Goal: Information Seeking & Learning: Learn about a topic

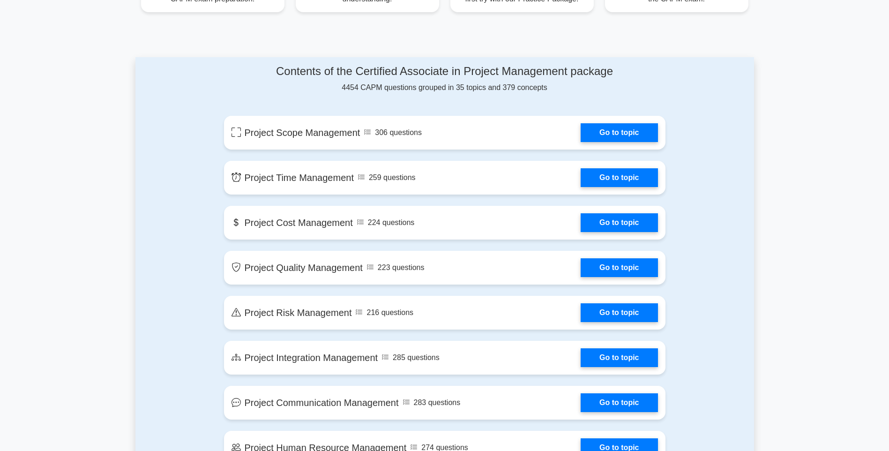
scroll to position [563, 0]
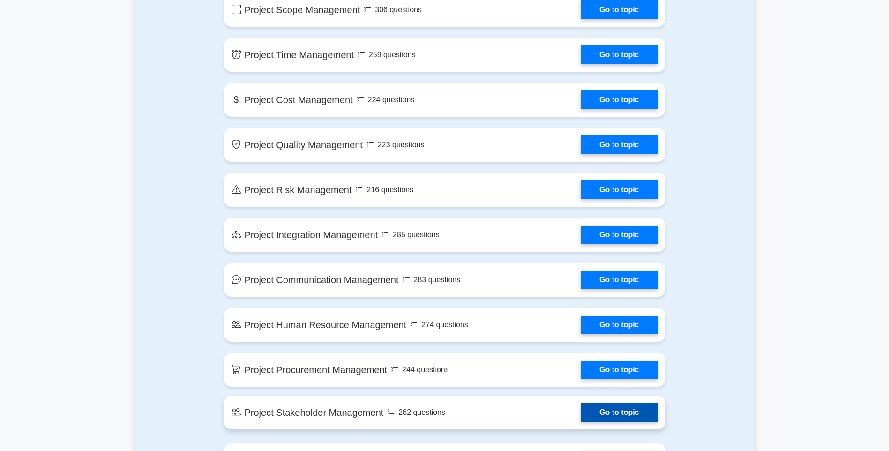
click at [642, 414] on link "Go to topic" at bounding box center [619, 412] width 77 height 19
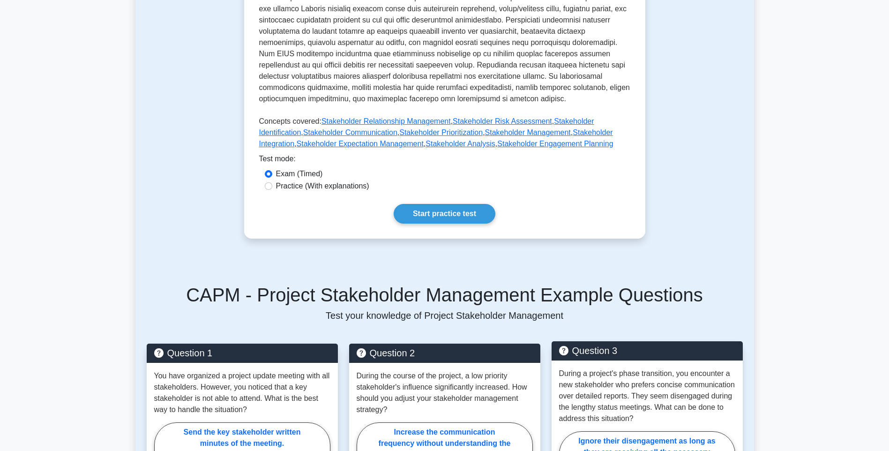
scroll to position [375, 0]
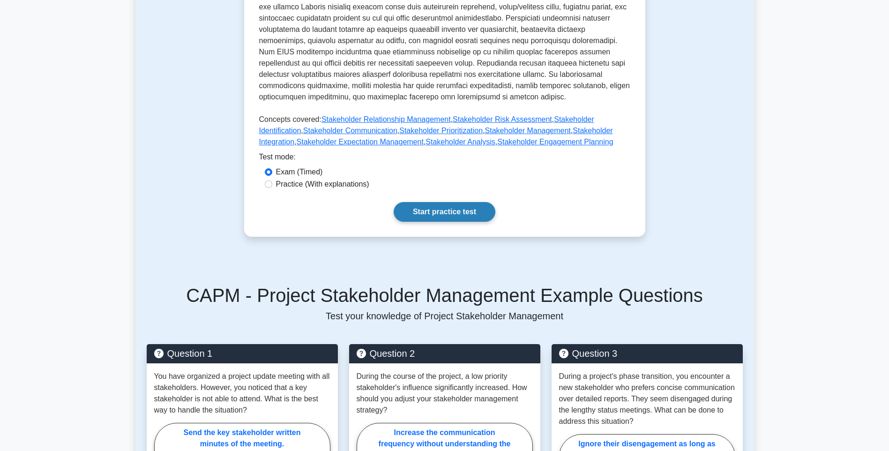
click at [448, 210] on link "Start practice test" at bounding box center [445, 212] width 102 height 20
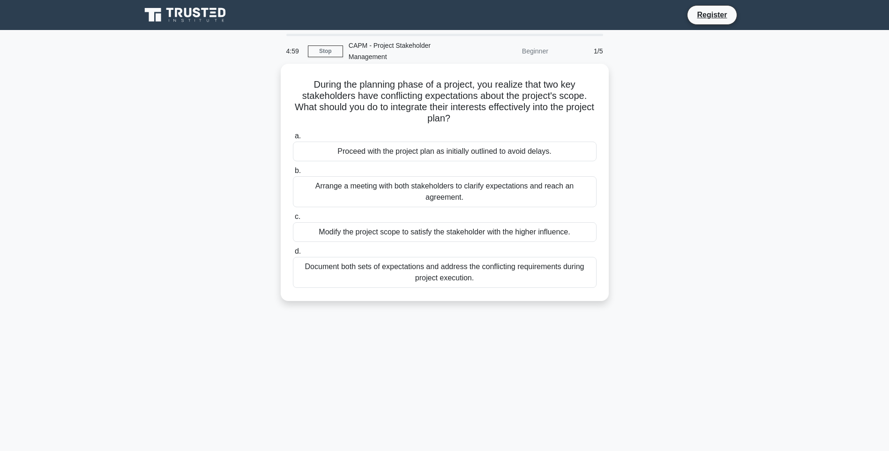
click at [441, 173] on label "b. Arrange a meeting with both stakeholders to clarify expectations and reach a…" at bounding box center [445, 186] width 304 height 42
click at [293, 173] on input "b. Arrange a meeting with both stakeholders to clarify expectations and reach a…" at bounding box center [293, 171] width 0 height 6
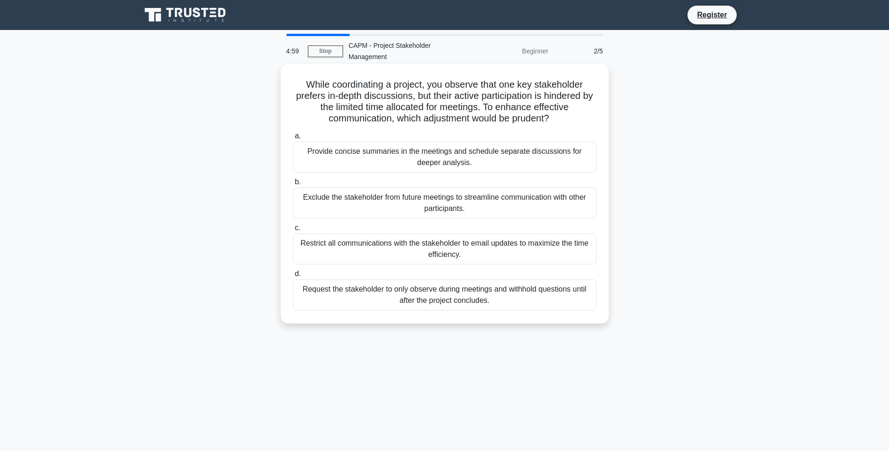
click at [446, 197] on div "Exclude the stakeholder from future meetings to streamline communication with o…" at bounding box center [445, 203] width 304 height 31
click at [293, 185] on input "b. Exclude the stakeholder from future meetings to streamline communication wit…" at bounding box center [293, 182] width 0 height 6
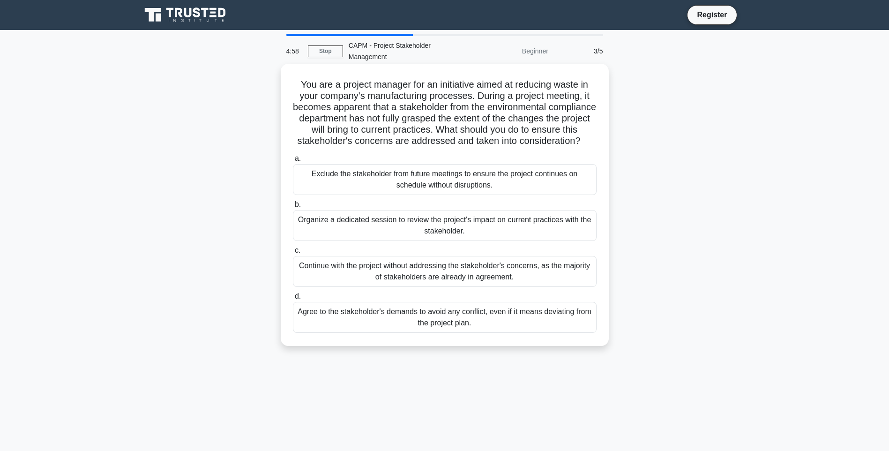
click at [446, 195] on div "Exclude the stakeholder from future meetings to ensure the project continues on…" at bounding box center [445, 179] width 304 height 31
click at [293, 162] on input "a. Exclude the stakeholder from future meetings to ensure the project continues…" at bounding box center [293, 159] width 0 height 6
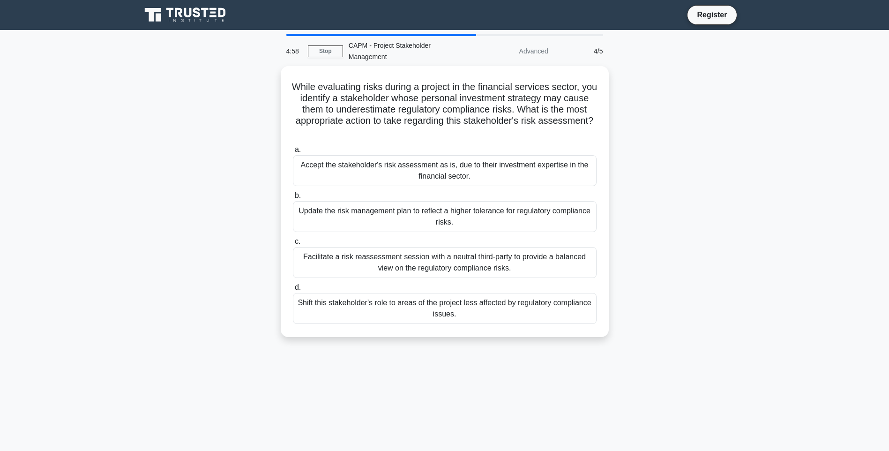
click at [446, 196] on label "b. Update the risk management plan to reflect a higher tolerance for regulatory…" at bounding box center [445, 211] width 304 height 42
click at [293, 196] on input "b. Update the risk management plan to reflect a higher tolerance for regulatory…" at bounding box center [293, 196] width 0 height 6
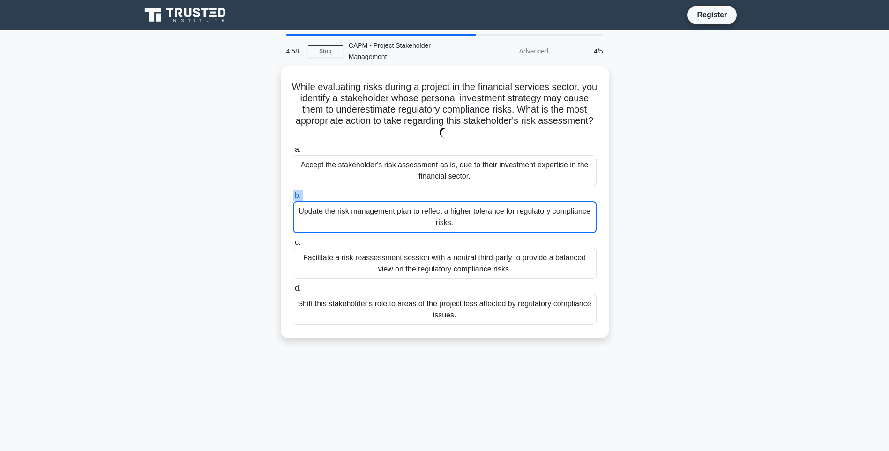
click at [446, 196] on label "b. Update the risk management plan to reflect a higher tolerance for regulatory…" at bounding box center [445, 211] width 304 height 43
click at [293, 196] on input "b. Update the risk management plan to reflect a higher tolerance for regulatory…" at bounding box center [293, 196] width 0 height 6
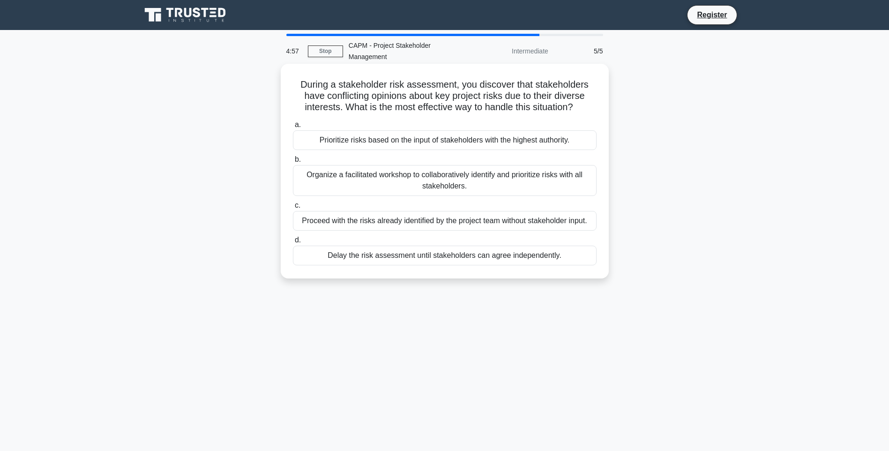
click at [447, 202] on label "c. Proceed with the risks already identified by the project team without stakeh…" at bounding box center [445, 215] width 304 height 31
click at [293, 203] on input "c. Proceed with the risks already identified by the project team without stakeh…" at bounding box center [293, 206] width 0 height 6
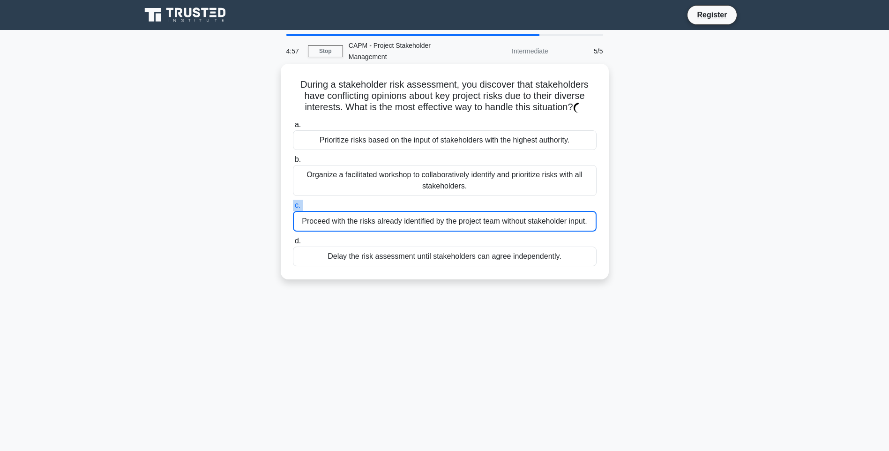
click at [447, 202] on label "c. Proceed with the risks already identified by the project team without stakeh…" at bounding box center [445, 216] width 304 height 32
click at [293, 203] on input "c. Proceed with the risks already identified by the project team without stakeh…" at bounding box center [293, 206] width 0 height 6
click at [447, 202] on label "c. Proceed with the risks already identified by the project team without stakeh…" at bounding box center [445, 216] width 304 height 32
click at [293, 203] on input "c. Proceed with the risks already identified by the project team without stakeh…" at bounding box center [293, 206] width 0 height 6
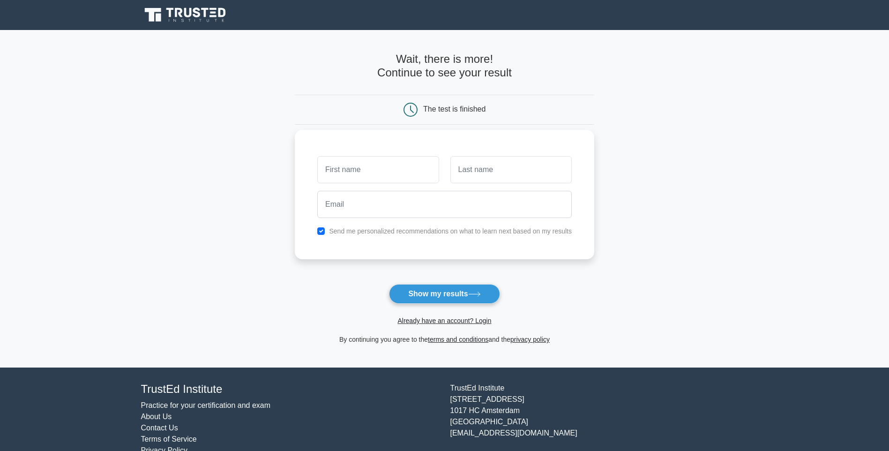
type input "[EMAIL_ADDRESS][DOMAIN_NAME]"
click at [398, 181] on input "text" at bounding box center [377, 169] width 121 height 27
type input "gfn"
click at [507, 172] on input "text" at bounding box center [511, 169] width 121 height 27
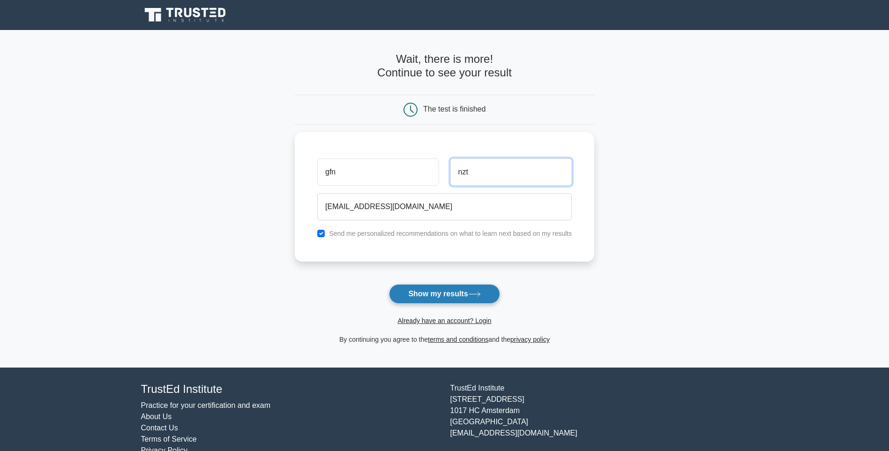
type input "nzt"
click at [484, 295] on button "Show my results" at bounding box center [444, 294] width 111 height 20
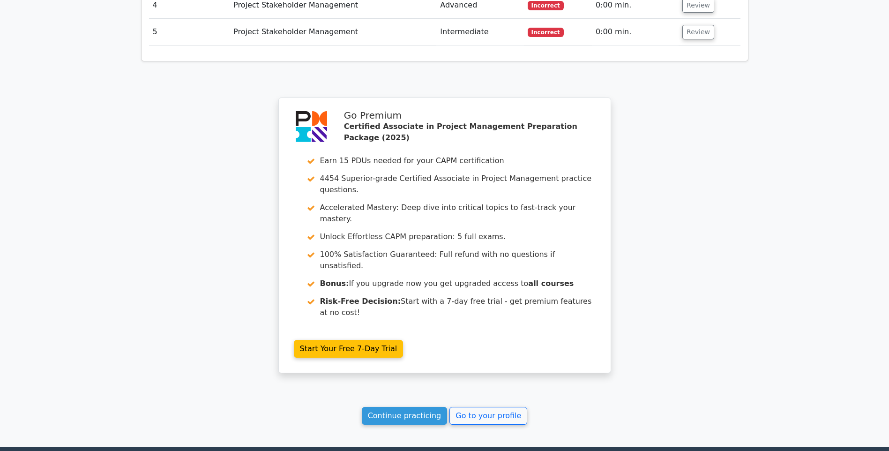
scroll to position [1313, 0]
